Goal: Information Seeking & Learning: Learn about a topic

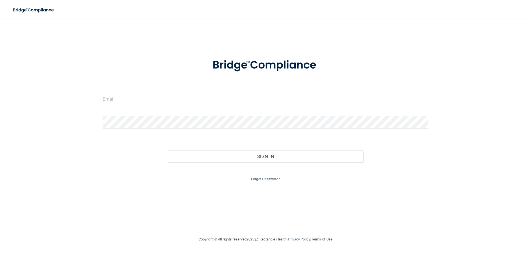
click at [127, 99] on input "email" at bounding box center [266, 99] width 326 height 12
type input "[PERSON_NAME][EMAIL_ADDRESS][PERSON_NAME][DOMAIN_NAME]"
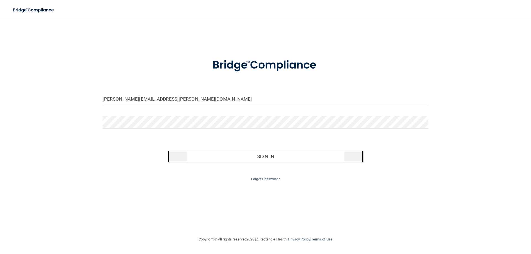
click at [260, 154] on button "Sign In" at bounding box center [266, 156] width 196 height 12
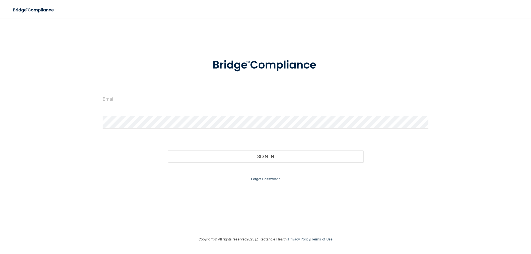
click at [152, 102] on input "email" at bounding box center [266, 99] width 326 height 12
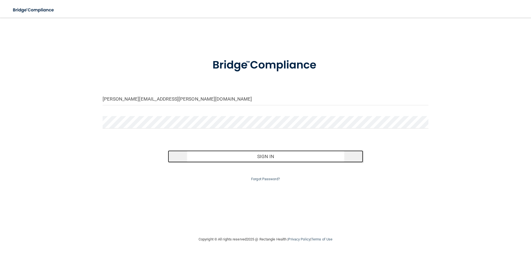
click at [239, 157] on button "Sign In" at bounding box center [266, 156] width 196 height 12
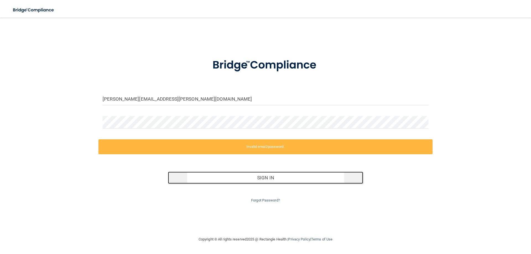
click at [231, 182] on button "Sign In" at bounding box center [266, 178] width 196 height 12
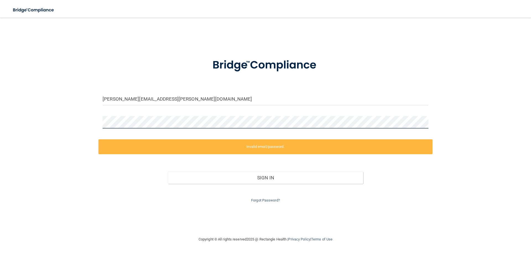
click at [82, 125] on div "jessica.arce@expeditiondental.com Invalid email/password. You don't have permis…" at bounding box center [265, 126] width 509 height 207
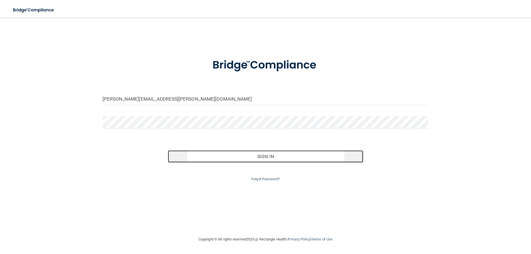
click at [246, 157] on button "Sign In" at bounding box center [266, 156] width 196 height 12
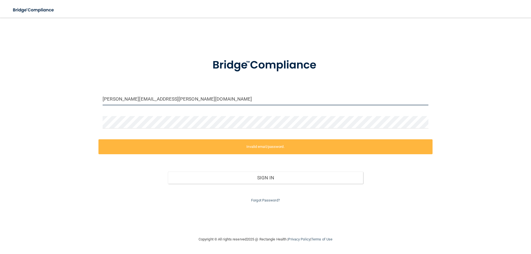
drag, startPoint x: 183, startPoint y: 100, endPoint x: 62, endPoint y: 102, distance: 120.3
click at [59, 100] on div "jessica.arce@expeditiondental.com Invalid email/password. You don't have permis…" at bounding box center [265, 126] width 509 height 207
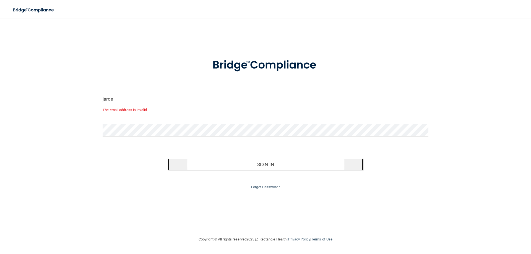
click at [228, 163] on button "Sign In" at bounding box center [266, 164] width 196 height 12
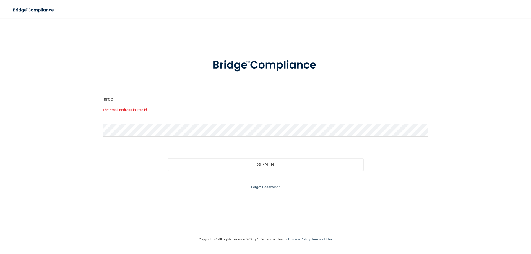
drag, startPoint x: 107, startPoint y: 99, endPoint x: 78, endPoint y: 98, distance: 29.3
click at [78, 98] on div "jarce The email address is invalid Invalid email/password. You don't have permi…" at bounding box center [265, 126] width 509 height 207
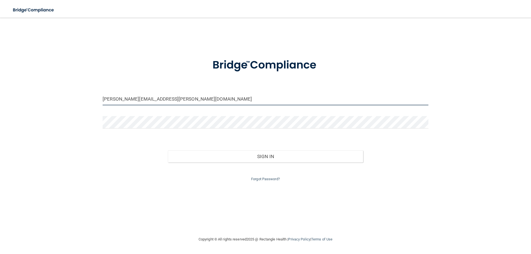
type input "jessica.arce@expeditiondental.com"
click at [235, 166] on div "Forgot Password?" at bounding box center [265, 173] width 334 height 20
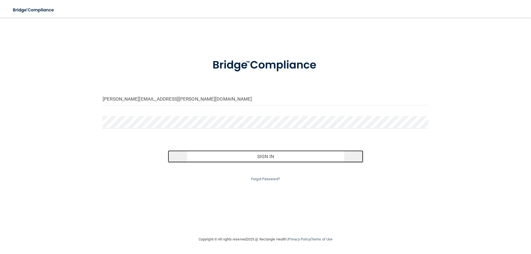
click at [233, 158] on button "Sign In" at bounding box center [266, 156] width 196 height 12
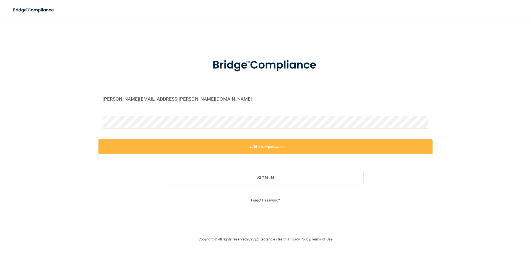
click at [258, 202] on link "Forgot Password?" at bounding box center [265, 200] width 29 height 4
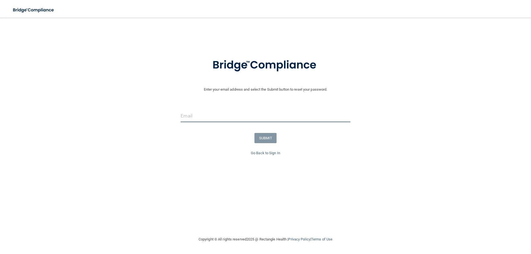
click at [192, 118] on input "email" at bounding box center [266, 116] width 170 height 12
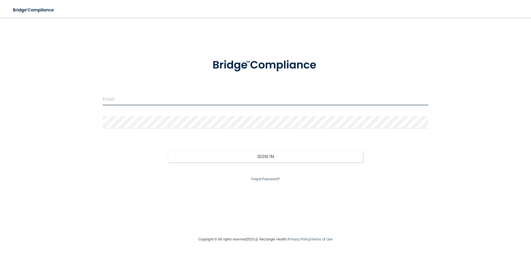
click at [122, 100] on input "email" at bounding box center [266, 99] width 326 height 12
type input "[PERSON_NAME][EMAIL_ADDRESS][PERSON_NAME][DOMAIN_NAME]"
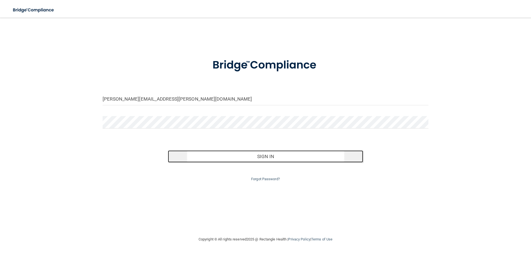
click at [246, 159] on button "Sign In" at bounding box center [266, 156] width 196 height 12
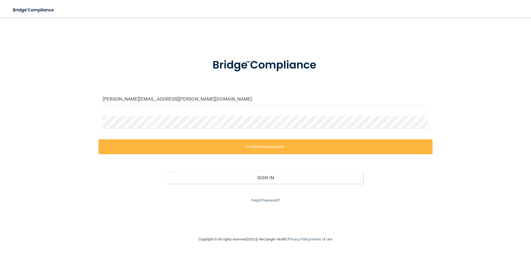
click at [245, 152] on label "Invalid email/password." at bounding box center [265, 146] width 334 height 15
click at [263, 200] on link "Forgot Password?" at bounding box center [265, 200] width 29 height 4
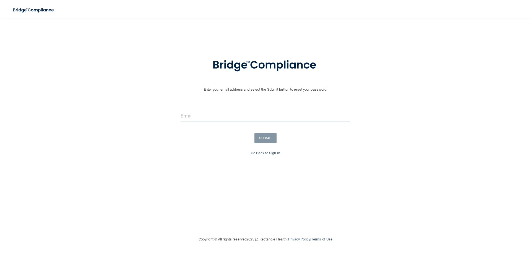
click at [199, 120] on input "email" at bounding box center [266, 116] width 170 height 12
type input "[PERSON_NAME][EMAIL_ADDRESS][PERSON_NAME][DOMAIN_NAME]"
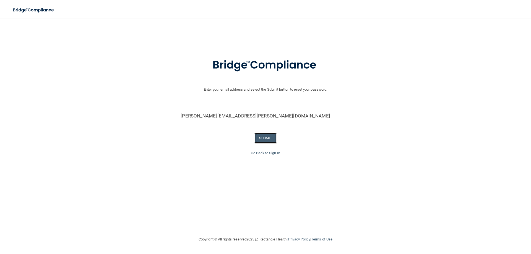
click at [265, 139] on button "SUBMIT" at bounding box center [265, 138] width 22 height 10
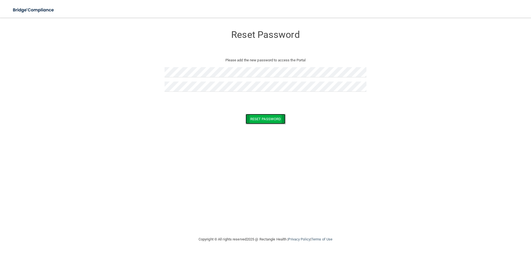
click at [259, 116] on button "Reset Password" at bounding box center [266, 119] width 40 height 10
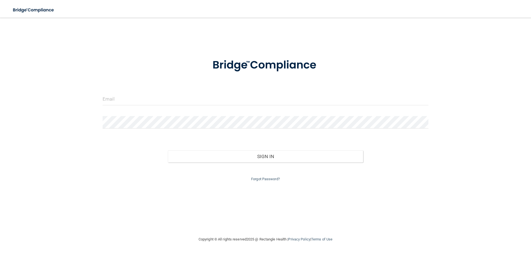
click at [132, 108] on div at bounding box center [265, 101] width 334 height 17
click at [136, 103] on input "email" at bounding box center [266, 99] width 326 height 12
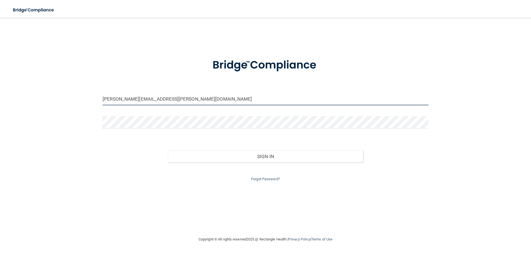
type input "jessica.arce@expeditiondental.com"
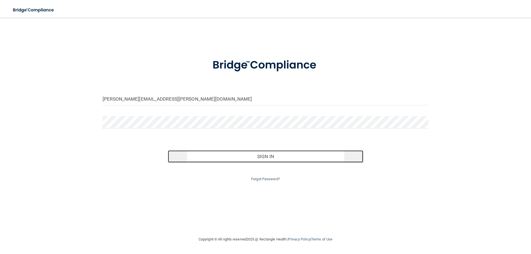
click at [221, 155] on button "Sign In" at bounding box center [266, 156] width 196 height 12
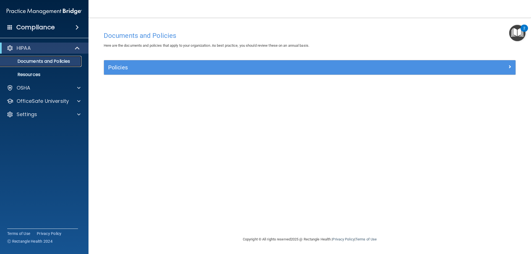
click at [32, 62] on p "Documents and Policies" at bounding box center [41, 62] width 75 height 6
click at [524, 32] on div "2" at bounding box center [524, 31] width 2 height 7
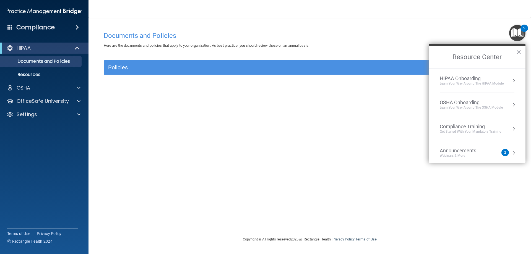
click at [325, 28] on div "Documents and Policies Here are the documents and policies that apply to your o…" at bounding box center [310, 126] width 420 height 207
click at [37, 100] on p "OfficeSafe University" at bounding box center [43, 101] width 52 height 7
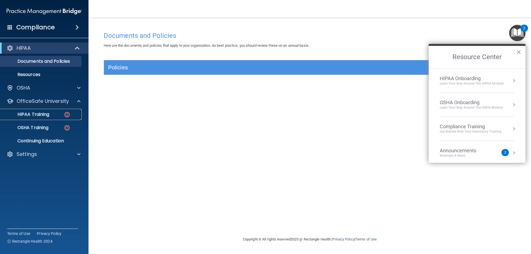
click at [35, 114] on p "HIPAA Training" at bounding box center [27, 115] width 46 height 6
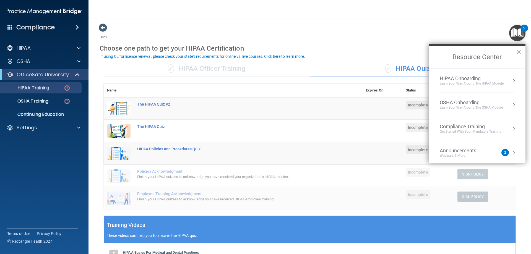
click at [517, 51] on button "×" at bounding box center [518, 52] width 5 height 9
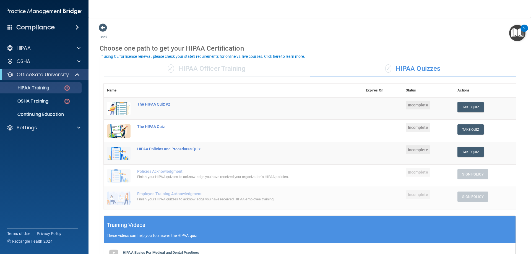
click at [207, 71] on div "✓ HIPAA Officer Training" at bounding box center [207, 69] width 206 height 17
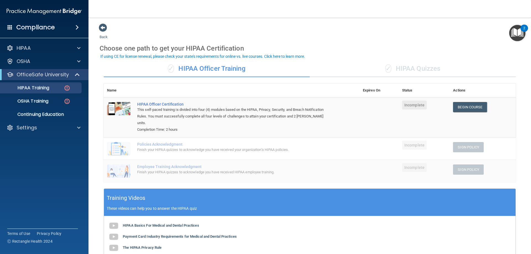
scroll to position [28, 0]
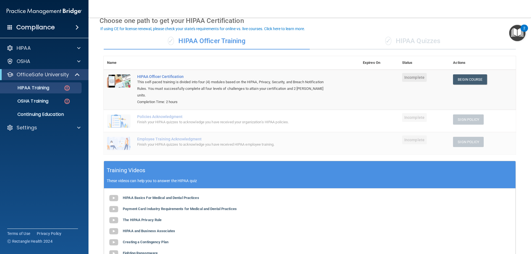
click at [412, 38] on div "✓ HIPAA Quizzes" at bounding box center [413, 41] width 206 height 17
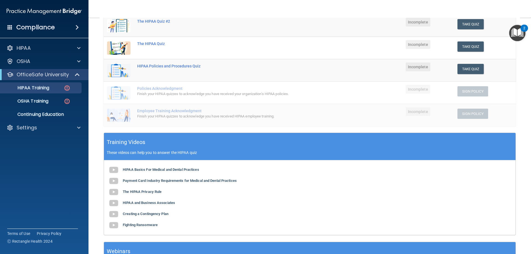
scroll to position [55, 0]
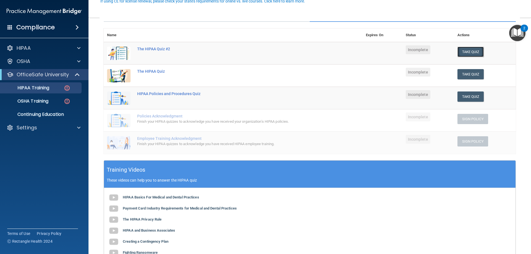
click at [459, 52] on button "Take Quiz" at bounding box center [470, 52] width 27 height 10
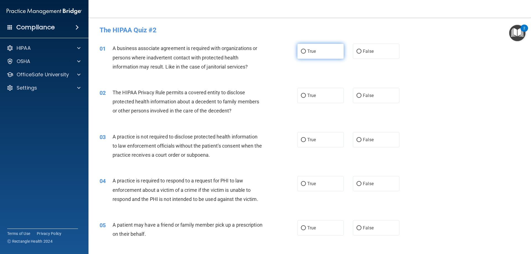
click at [301, 51] on input "True" at bounding box center [303, 51] width 5 height 4
radio input "true"
click at [301, 94] on input "True" at bounding box center [303, 96] width 5 height 4
radio input "true"
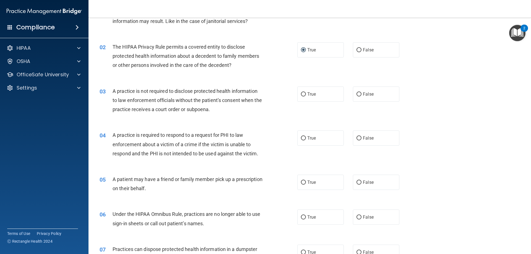
scroll to position [55, 0]
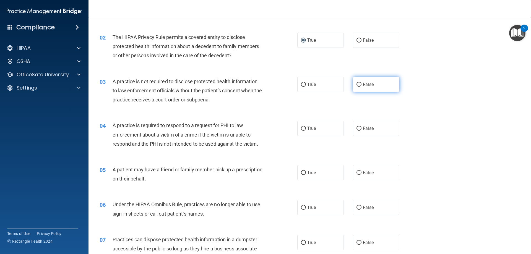
click at [359, 83] on input "False" at bounding box center [358, 85] width 5 height 4
radio input "true"
click at [304, 85] on label "True" at bounding box center [320, 84] width 46 height 15
click at [304, 85] on input "True" at bounding box center [303, 85] width 5 height 4
radio input "true"
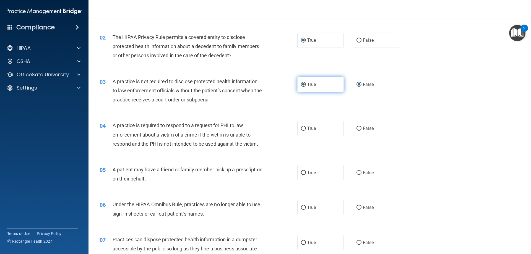
radio input "false"
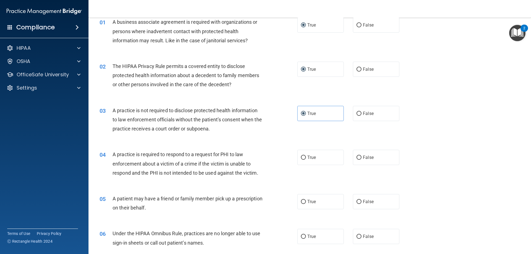
scroll to position [0, 0]
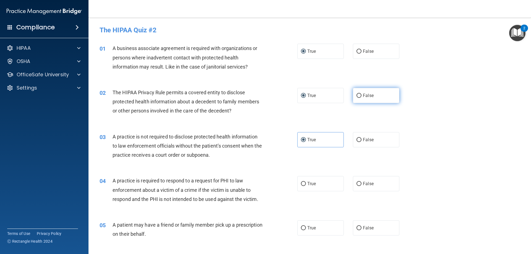
click at [357, 97] on input "False" at bounding box center [358, 96] width 5 height 4
radio input "true"
radio input "false"
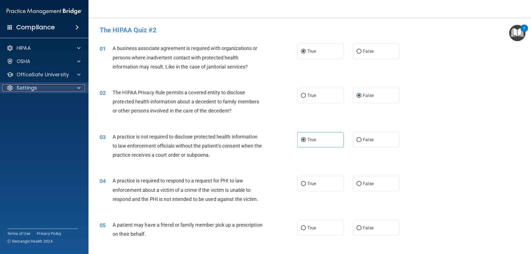
click at [79, 86] on span at bounding box center [78, 88] width 3 height 7
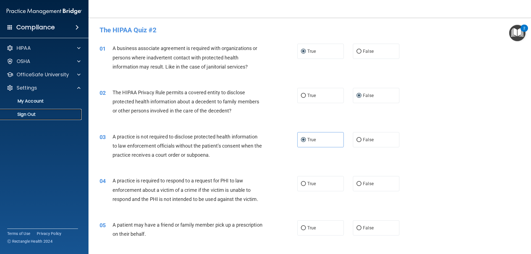
click at [29, 112] on p "Sign Out" at bounding box center [41, 115] width 75 height 6
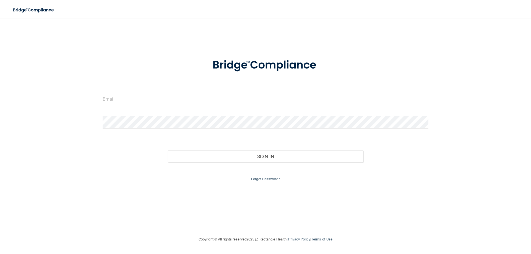
click at [128, 101] on input "email" at bounding box center [266, 99] width 326 height 12
type input "[PERSON_NAME].[PERSON_NAME]@"
